Goal: Use online tool/utility: Use online tool/utility

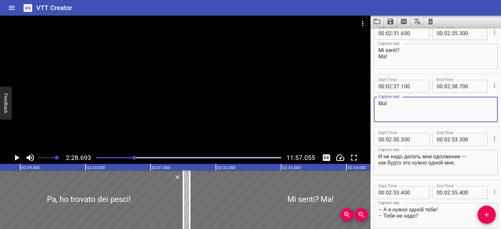
scroll to position [593, 0]
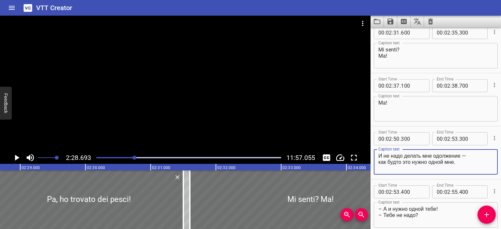
drag, startPoint x: 470, startPoint y: 162, endPoint x: 376, endPoint y: 153, distance: 94.7
click at [376, 153] on div "И не надо делать мне одолжение — как будто это нужно одной мне. Caption text" at bounding box center [436, 161] width 124 height 25
paste textarea "E non farmi un favore, come se ne avessi bisogno da solo"
click at [453, 157] on textarea "E non farmi un favore, come se ne avessi bisogno da solo." at bounding box center [435, 162] width 115 height 19
type textarea "E non farmi un favore, come se fosse una cosa solo per me."
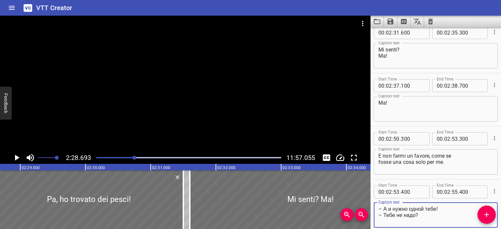
drag, startPoint x: 435, startPoint y: 209, endPoint x: 384, endPoint y: 211, distance: 51.9
click at [384, 211] on textarea "– А и нужно одной тебе! – Тебе не надо?" at bounding box center [435, 215] width 115 height 19
drag, startPoint x: 415, startPoint y: 216, endPoint x: 384, endPoint y: 216, distance: 30.7
click at [384, 216] on textarea "– Ma è solo per te! – Тебе не надо?" at bounding box center [435, 215] width 115 height 19
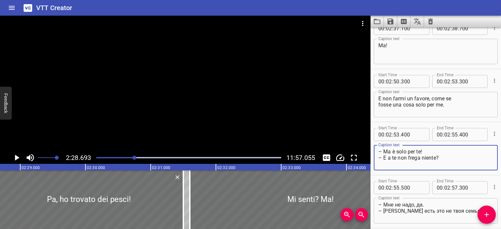
scroll to position [671, 0]
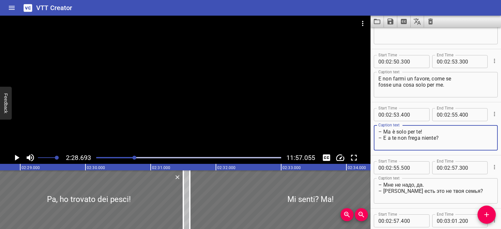
type textarea "– Ma è solo per te! – E a te non frega niente?"
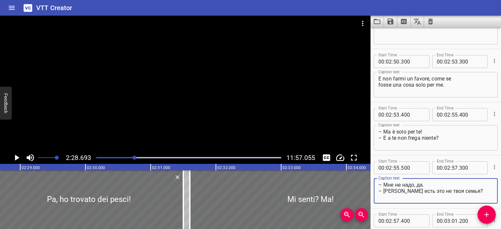
drag, startPoint x: 421, startPoint y: 185, endPoint x: 383, endPoint y: 186, distance: 38.2
click at [383, 186] on textarea "– Мне не надо, да. – [PERSON_NAME] есть это не твоя семья?" at bounding box center [435, 191] width 115 height 19
drag, startPoint x: 448, startPoint y: 192, endPoint x: 384, endPoint y: 190, distance: 64.0
click at [384, 190] on textarea "– No. – [PERSON_NAME] есть это не твоя семья?" at bounding box center [435, 191] width 115 height 19
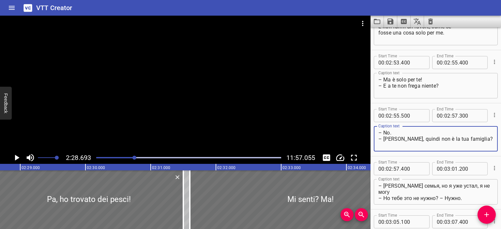
scroll to position [723, 0]
type textarea "– No. – [PERSON_NAME], quindi non è la tua famiglia?"
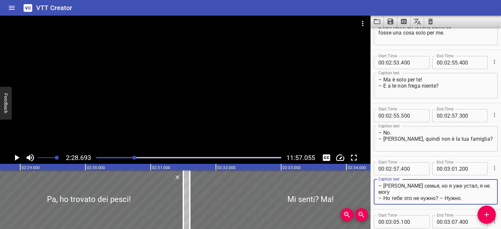
click at [383, 185] on textarea "– [PERSON_NAME] семья, но я уже устал, я не могу – Но тебе это не нужно? – Нужн…" at bounding box center [435, 192] width 115 height 19
drag, startPoint x: 385, startPoint y: 197, endPoint x: 434, endPoint y: 190, distance: 49.8
click at [434, 190] on textarea "– Certo che lo è, ma sono stanco, non ce la faccio – Но тебе это не нужно? – Ну…" at bounding box center [435, 192] width 115 height 19
drag, startPoint x: 448, startPoint y: 190, endPoint x: 463, endPoint y: 191, distance: 14.7
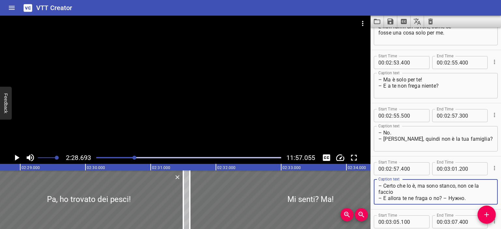
click at [463, 191] on textarea "– Certo che lo è, ma sono stanco, non ce la faccio – E allora te ne fraga o no?…" at bounding box center [435, 192] width 115 height 19
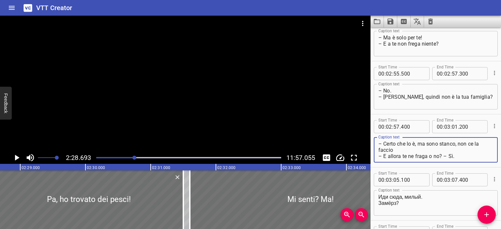
scroll to position [766, 0]
type textarea "– Certo che lo è, ma sono stanco, non ce la faccio – E allora te ne fraga o no?…"
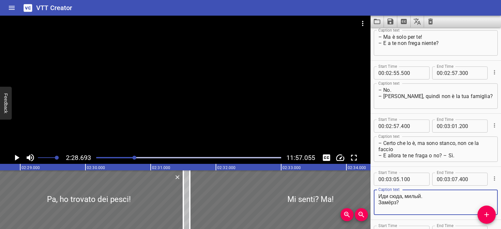
drag, startPoint x: 422, startPoint y: 197, endPoint x: 375, endPoint y: 192, distance: 47.5
click at [375, 192] on div "Иди сюда, милый. Замёрз? Caption text" at bounding box center [436, 202] width 124 height 25
drag, startPoint x: 397, startPoint y: 204, endPoint x: 370, endPoint y: 202, distance: 27.1
click at [370, 202] on main "2:28.693 11:57.055 00:00.000 00:01.000 00:02.000 00:03.000 00:04.000 00:05.000 …" at bounding box center [250, 123] width 501 height 214
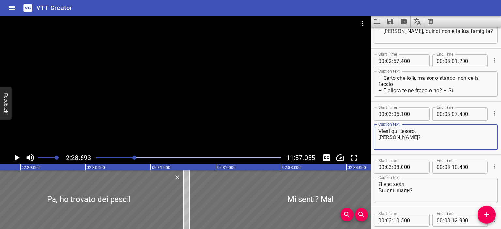
scroll to position [869, 0]
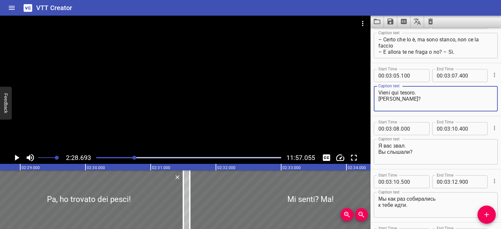
type textarea "Vieni qui tesoro. [PERSON_NAME]?"
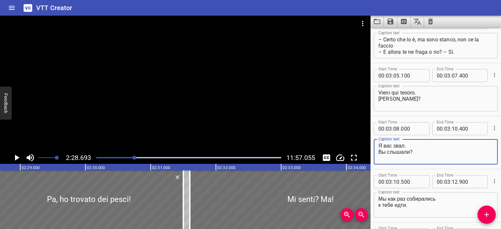
drag, startPoint x: 408, startPoint y: 145, endPoint x: 373, endPoint y: 140, distance: 34.9
click at [373, 140] on div "Start Time 00 : 03 : 08 . 000 Start Time End Time 00 : 03 : 10 . 400 End Time C…" at bounding box center [436, 142] width 130 height 53
type textarea "Vi chiamavo. Mi avete sentito?"
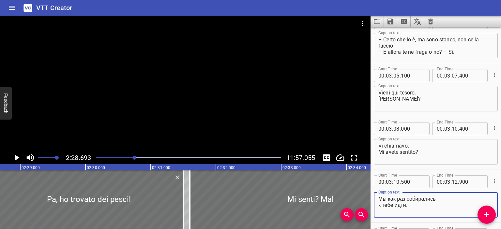
drag, startPoint x: 407, startPoint y: 204, endPoint x: 375, endPoint y: 196, distance: 32.6
click at [375, 196] on div "Мы как раз собирались к тебе идти. Caption text" at bounding box center [436, 204] width 124 height 25
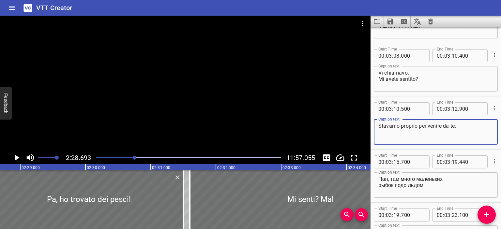
scroll to position [954, 0]
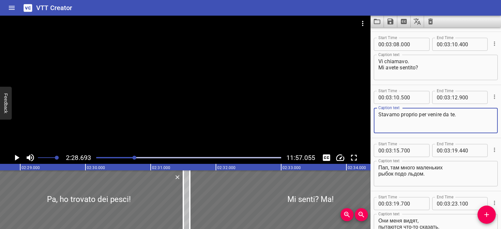
type textarea "Stavamo proprio per venire da te."
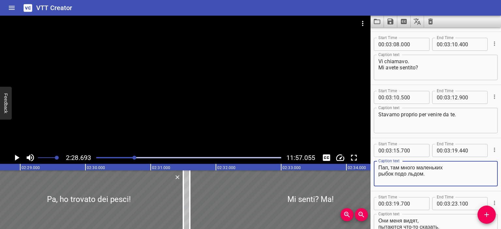
click at [386, 167] on textarea "Пап, там много маленьких рыбок подо льдом." at bounding box center [435, 174] width 115 height 19
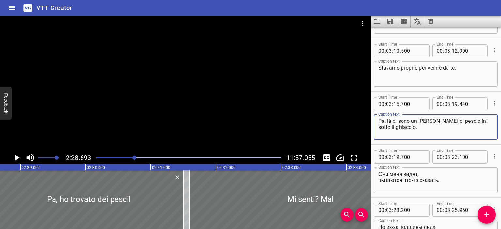
scroll to position [1003, 0]
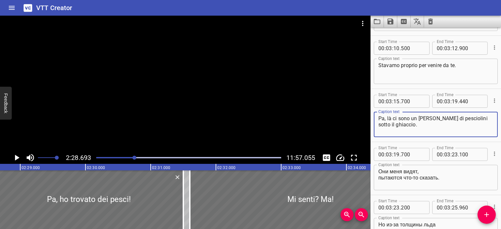
type textarea "Pa, là ci sono un [PERSON_NAME] di pesciolini sotto il ghiaccio."
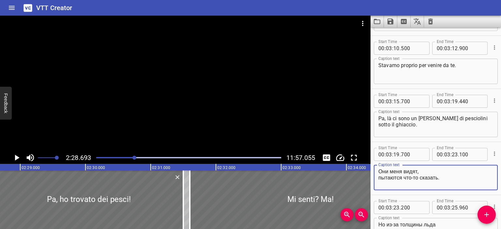
drag, startPoint x: 440, startPoint y: 177, endPoint x: 380, endPoint y: 170, distance: 60.8
click at [380, 170] on textarea "Они меня видят, пытаются что-то сказать." at bounding box center [435, 178] width 115 height 19
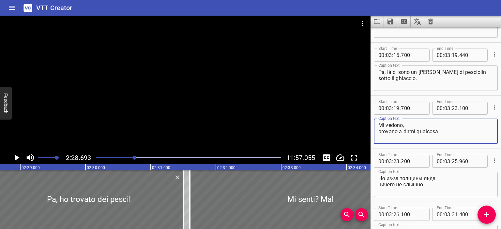
scroll to position [1050, 0]
type textarea "Mi vedono, provano a dirmi qualcosa."
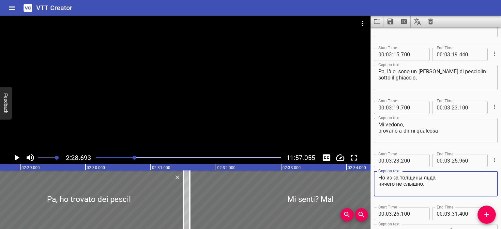
drag, startPoint x: 424, startPoint y: 184, endPoint x: 376, endPoint y: 177, distance: 48.8
click at [376, 177] on div "Но из-за толщины льда ничего не слышно. Caption text" at bounding box center [436, 183] width 124 height 25
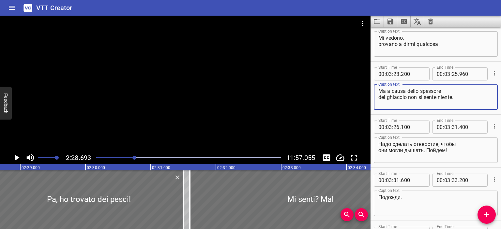
scroll to position [1137, 0]
type textarea "Ma a causa dello spessore del ghiaccio non si sente niente."
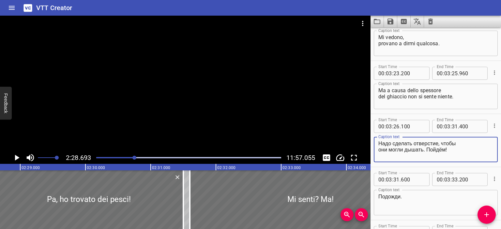
drag, startPoint x: 450, startPoint y: 149, endPoint x: 375, endPoint y: 142, distance: 74.4
click at [375, 142] on div "Надо сделать отверстие, чтобы они могли дышать. Пойдём! Caption text" at bounding box center [436, 149] width 124 height 25
paste textarea "Dobbiamo fare un buco in modo che possano respirare. [GEOGRAPHIC_DATA]"
drag, startPoint x: 434, startPoint y: 142, endPoint x: 465, endPoint y: 144, distance: 30.4
click at [465, 144] on textarea "Dobbiamo fare un buco in modo che possano respirare. Andiamo!" at bounding box center [435, 150] width 115 height 19
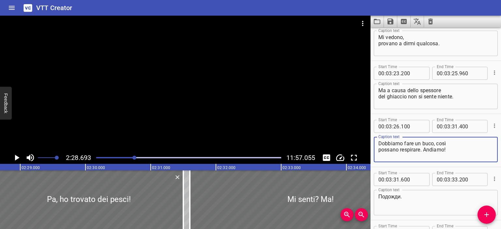
click at [393, 149] on textarea "Dobbiamo fare un buco, così possano respirare. Andiamo!" at bounding box center [435, 150] width 115 height 19
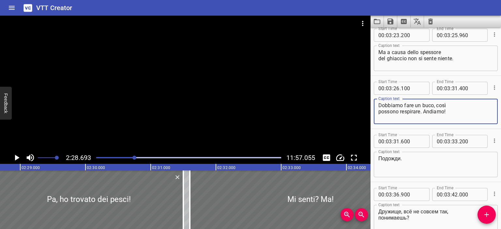
type textarea "Dobbiamo fare un buco, così possono respirare. Andiamo!"
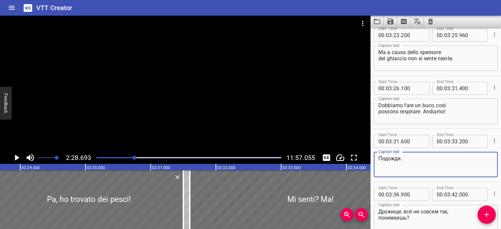
drag, startPoint x: 402, startPoint y: 156, endPoint x: 373, endPoint y: 154, distance: 28.8
click at [373, 154] on div "Start Time 00 : 03 : 31 . 600 Start Time End Time 00 : 03 : 33 . 200 End Time C…" at bounding box center [436, 155] width 130 height 53
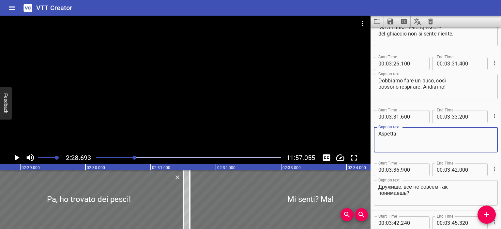
scroll to position [1208, 0]
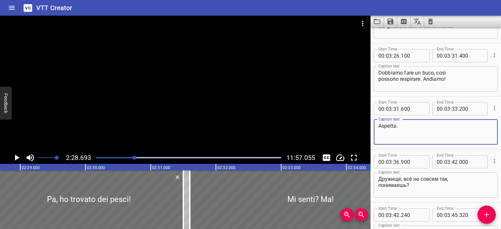
type textarea "Aspetta."
click at [303, 127] on div at bounding box center [185, 84] width 371 height 136
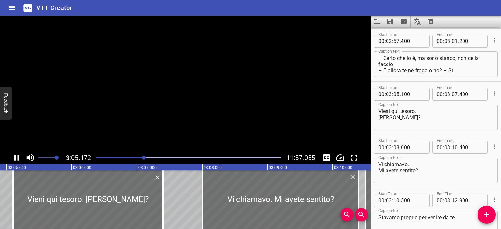
scroll to position [0, 0]
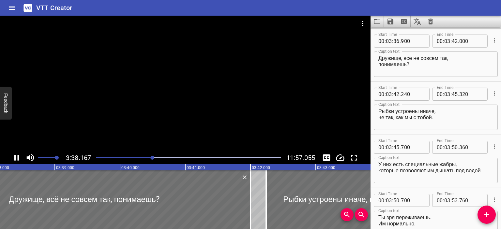
click at [238, 100] on div at bounding box center [185, 84] width 371 height 136
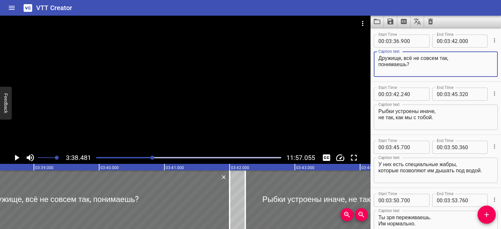
drag, startPoint x: 422, startPoint y: 64, endPoint x: 378, endPoint y: 55, distance: 45.0
click at [378, 55] on textarea "Дружище, всё не совсем так, понимаешь?" at bounding box center [435, 64] width 115 height 19
type textarea "[PERSON_NAME], non è proprio così, capisci?"
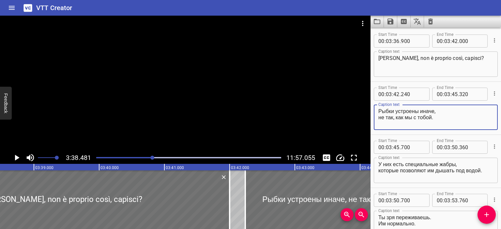
drag, startPoint x: 435, startPoint y: 109, endPoint x: 370, endPoint y: 109, distance: 64.9
click at [370, 109] on main "3:38.481 11:57.055 00:00.000 00:01.000 00:02.000 00:03.000 00:04.000 00:05.000 …" at bounding box center [250, 123] width 501 height 214
drag, startPoint x: 436, startPoint y: 118, endPoint x: 374, endPoint y: 119, distance: 62.0
click at [374, 119] on div "I pesciolini son fatti diversi, не так, как мы с тобой. Caption text" at bounding box center [436, 117] width 124 height 25
type textarea "I pesciolini son fatti diversi, non come me e te."
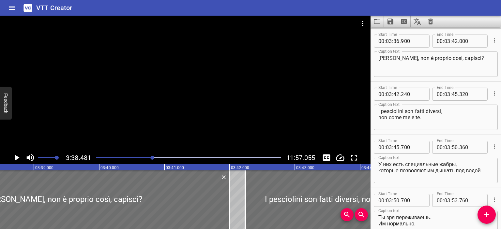
drag, startPoint x: 489, startPoint y: 171, endPoint x: 388, endPoint y: 163, distance: 101.7
click at [388, 163] on div "У них есть специальные жабры, которые позволяют им дышать под водой. Caption t…" at bounding box center [436, 170] width 124 height 25
drag, startPoint x: 377, startPoint y: 163, endPoint x: 401, endPoint y: 168, distance: 23.9
click at [404, 168] on div "У них есть специальные жабры, которые позволяют им дышать под водой. Caption t…" at bounding box center [436, 170] width 124 height 25
drag, startPoint x: 377, startPoint y: 164, endPoint x: 392, endPoint y: 166, distance: 15.1
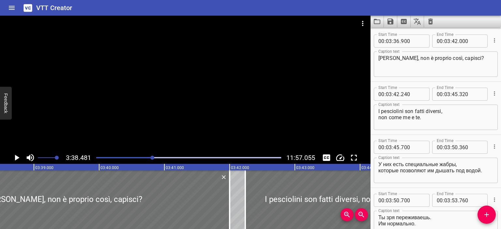
click at [392, 166] on div "У них есть специальные жабры, которые позволяют им дышать под водой. Caption t…" at bounding box center [436, 170] width 124 height 25
drag, startPoint x: 380, startPoint y: 163, endPoint x: 461, endPoint y: 175, distance: 82.1
click at [461, 175] on textarea "У них есть специальные жабры, которые позволяют им дышать под водой." at bounding box center [435, 170] width 115 height 19
click at [485, 172] on textarea "У них есть специальные жабры, которые позволяют им дышать под водой." at bounding box center [435, 170] width 115 height 19
drag, startPoint x: 487, startPoint y: 171, endPoint x: 378, endPoint y: 160, distance: 108.9
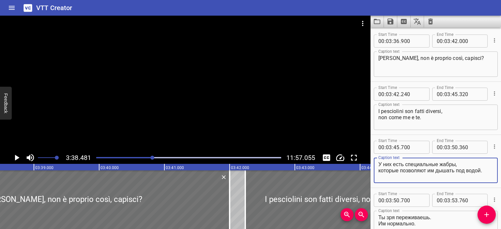
click at [378, 160] on div "У них есть специальные жабры, которые позволяют им дышать под водой. Caption t…" at bounding box center [436, 170] width 124 height 25
paste textarea "[PERSON_NAME] speciali, che permettono loro di respirare sott'acqua"
click at [397, 165] on textarea "[PERSON_NAME] speciali, che permettono loro di respirare sott'acqua." at bounding box center [435, 170] width 115 height 19
click at [388, 171] on textarea "Hanno delle branchie speciali, che permettono loro di respirare sott'acqua." at bounding box center [435, 170] width 115 height 19
click at [436, 171] on textarea "Hanno delle branchie speciali, che gli permettono loro di respirare sott'acqua." at bounding box center [435, 170] width 115 height 19
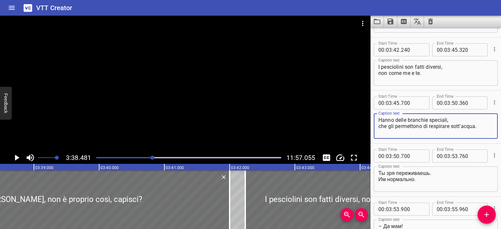
scroll to position [1388, 0]
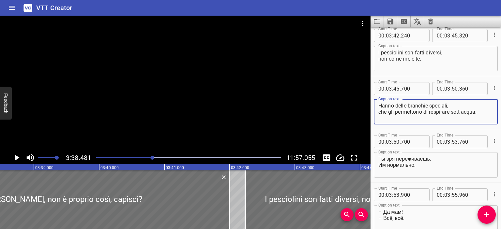
type textarea "Hanno delle branchie speciali, che gli permettono di respirare sott'acqua."
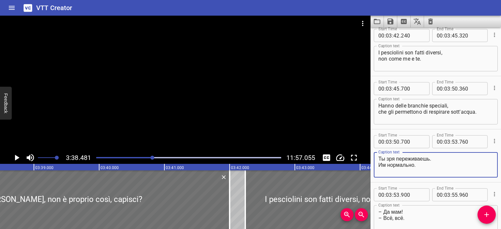
drag, startPoint x: 425, startPoint y: 169, endPoint x: 410, endPoint y: 165, distance: 15.6
click at [410, 165] on textarea "Ты зря переживаешь. Им нормально." at bounding box center [435, 165] width 115 height 19
drag, startPoint x: 419, startPoint y: 165, endPoint x: 374, endPoint y: 157, distance: 45.1
click at [374, 157] on div "Ты зря переживаешь. Им нормально. Caption text" at bounding box center [436, 164] width 124 height 25
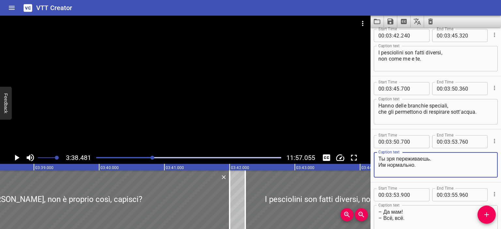
paste textarea "Ti preoccupi per niente. Stanno bene"
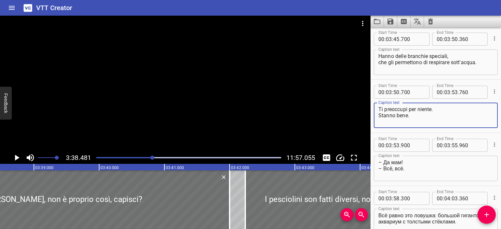
scroll to position [1438, 0]
type textarea "Ti preoccupi per niente. Stanno bene."
click at [402, 162] on textarea "– Да мам! – Всё, всё." at bounding box center [435, 168] width 115 height 19
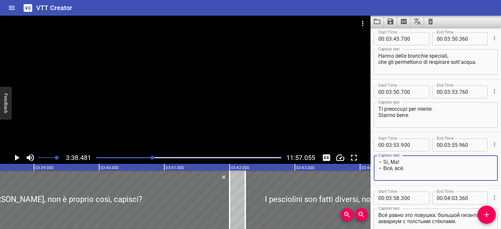
click at [401, 168] on textarea "– Sì, Ma! – Всё, всё." at bounding box center [435, 168] width 115 height 19
click at [402, 168] on textarea "– Sì, Ma! – Всё, всё." at bounding box center [435, 168] width 115 height 19
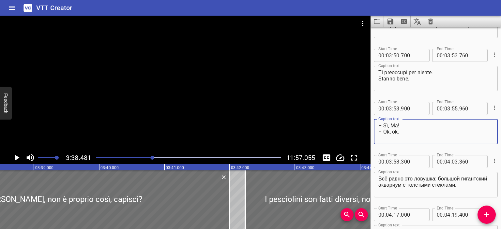
scroll to position [1475, 0]
click at [277, 114] on div at bounding box center [185, 84] width 371 height 136
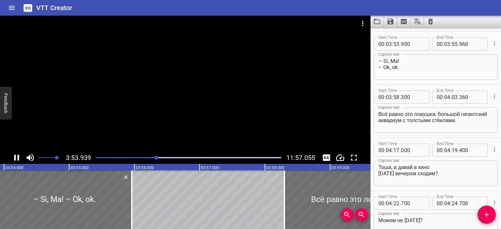
scroll to position [1542, 0]
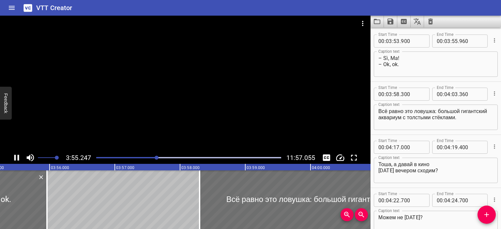
click at [215, 115] on div at bounding box center [185, 84] width 371 height 136
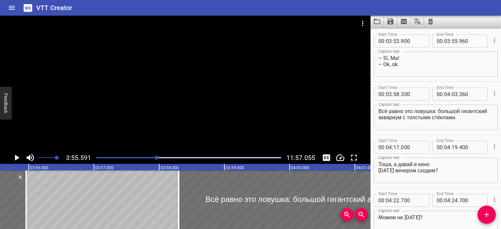
scroll to position [0, 15370]
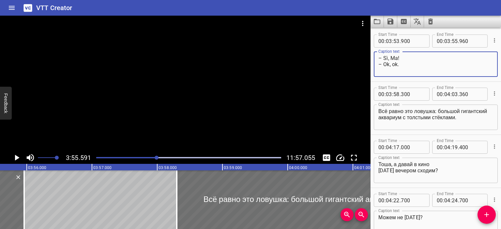
click at [391, 60] on textarea "– Sì, Ma! – Ok, ok." at bounding box center [435, 64] width 115 height 19
type textarea "– Ma! – Ok, ok."
click at [281, 86] on div at bounding box center [185, 84] width 371 height 136
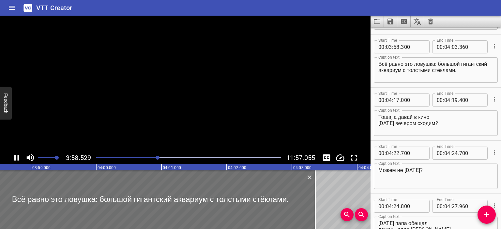
scroll to position [1595, 0]
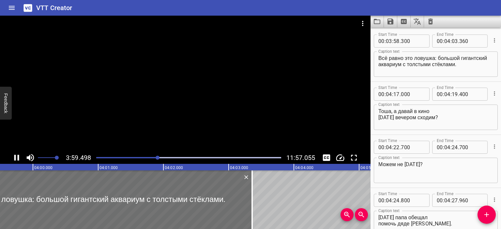
click at [239, 87] on div at bounding box center [185, 84] width 371 height 136
